Goal: Task Accomplishment & Management: Complete application form

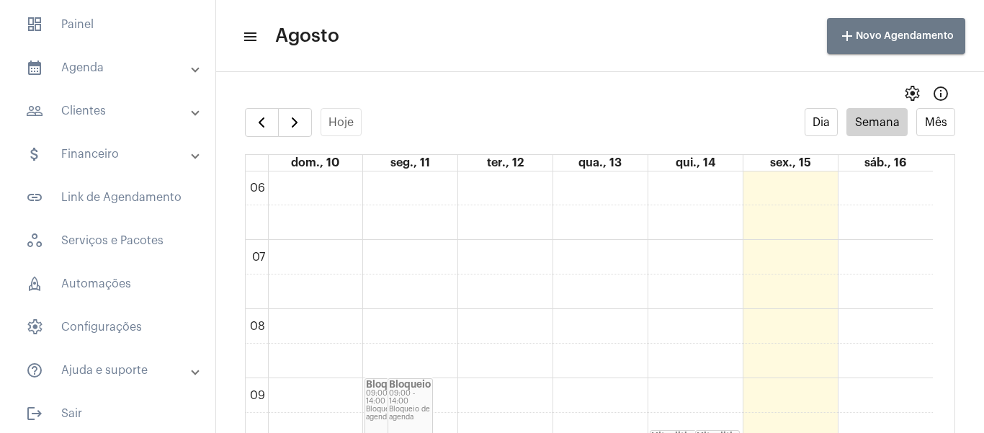
scroll to position [80, 0]
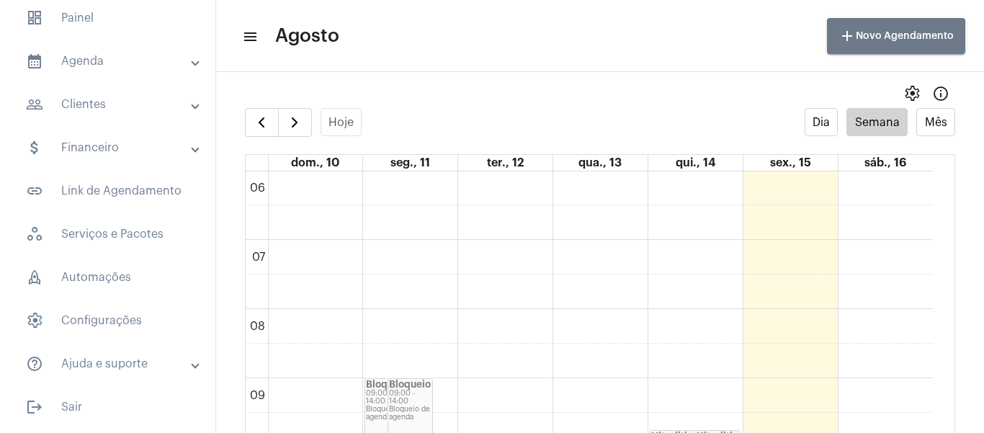
click at [125, 115] on mat-expansion-panel-header "people_outline Clientes" at bounding box center [112, 104] width 207 height 35
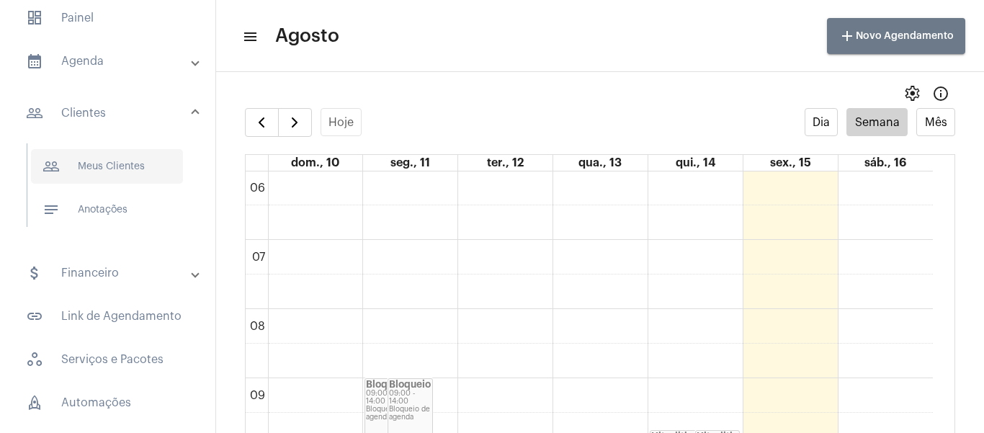
click at [121, 163] on span "people_outline Meus Clientes" at bounding box center [107, 166] width 152 height 35
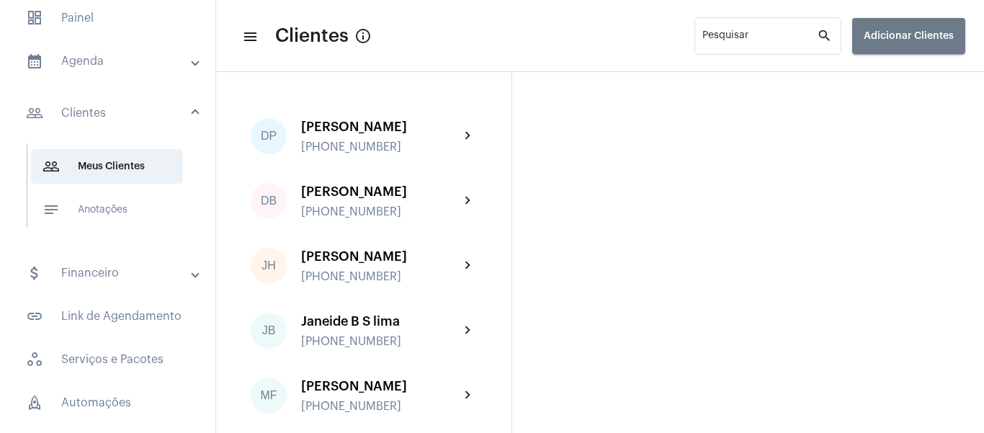
click at [879, 34] on span "Adicionar Clientes" at bounding box center [909, 36] width 90 height 10
click at [898, 105] on span "upload Importar" at bounding box center [884, 108] width 63 height 26
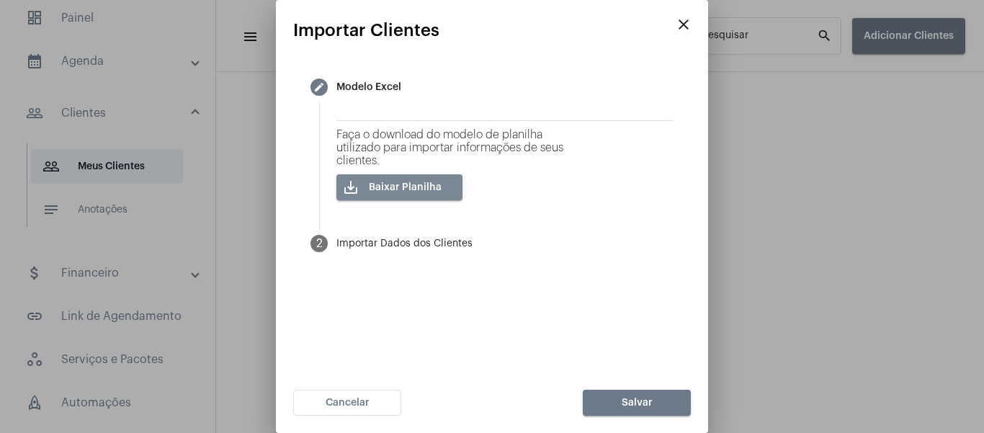
click at [442, 187] on span "save_alt Baixar Planilha" at bounding box center [405, 187] width 73 height 10
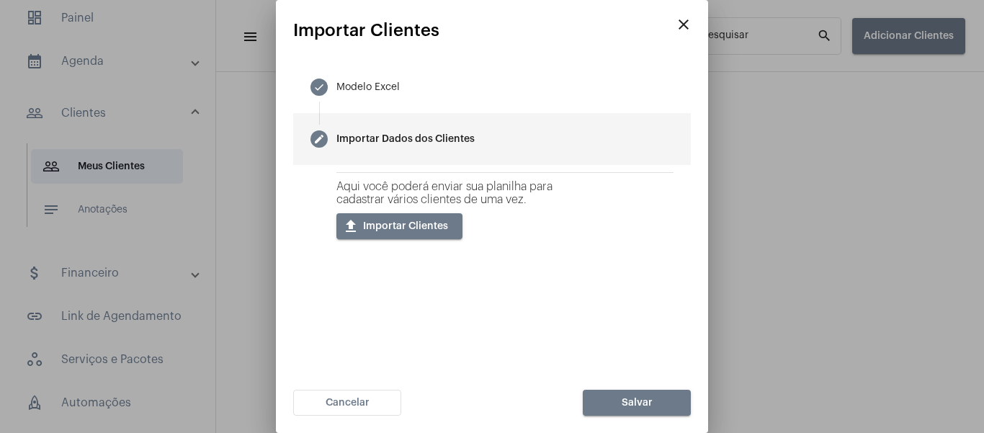
click at [496, 144] on mat-step-header "Editable create Importar Dados dos Clientes" at bounding box center [492, 139] width 398 height 52
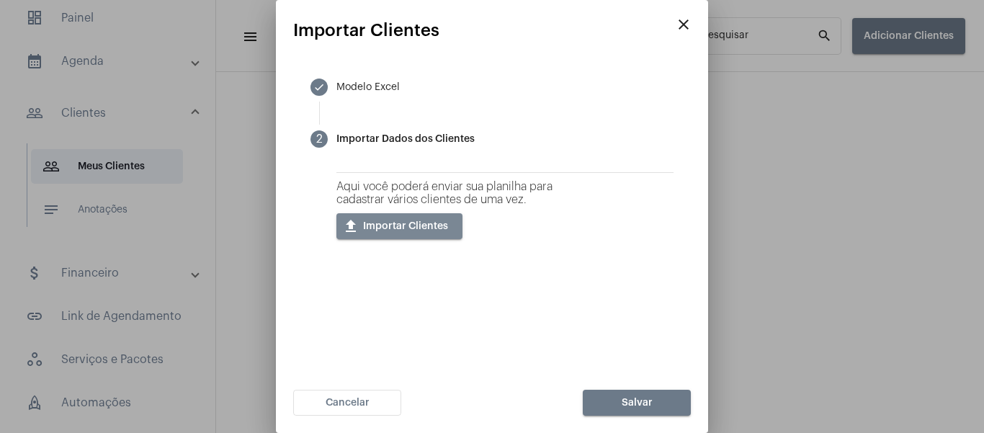
click at [448, 228] on span "upload Importar Clientes" at bounding box center [405, 226] width 85 height 10
click at [682, 32] on mat-icon "close" at bounding box center [683, 24] width 17 height 17
